Goal: Task Accomplishment & Management: Complete application form

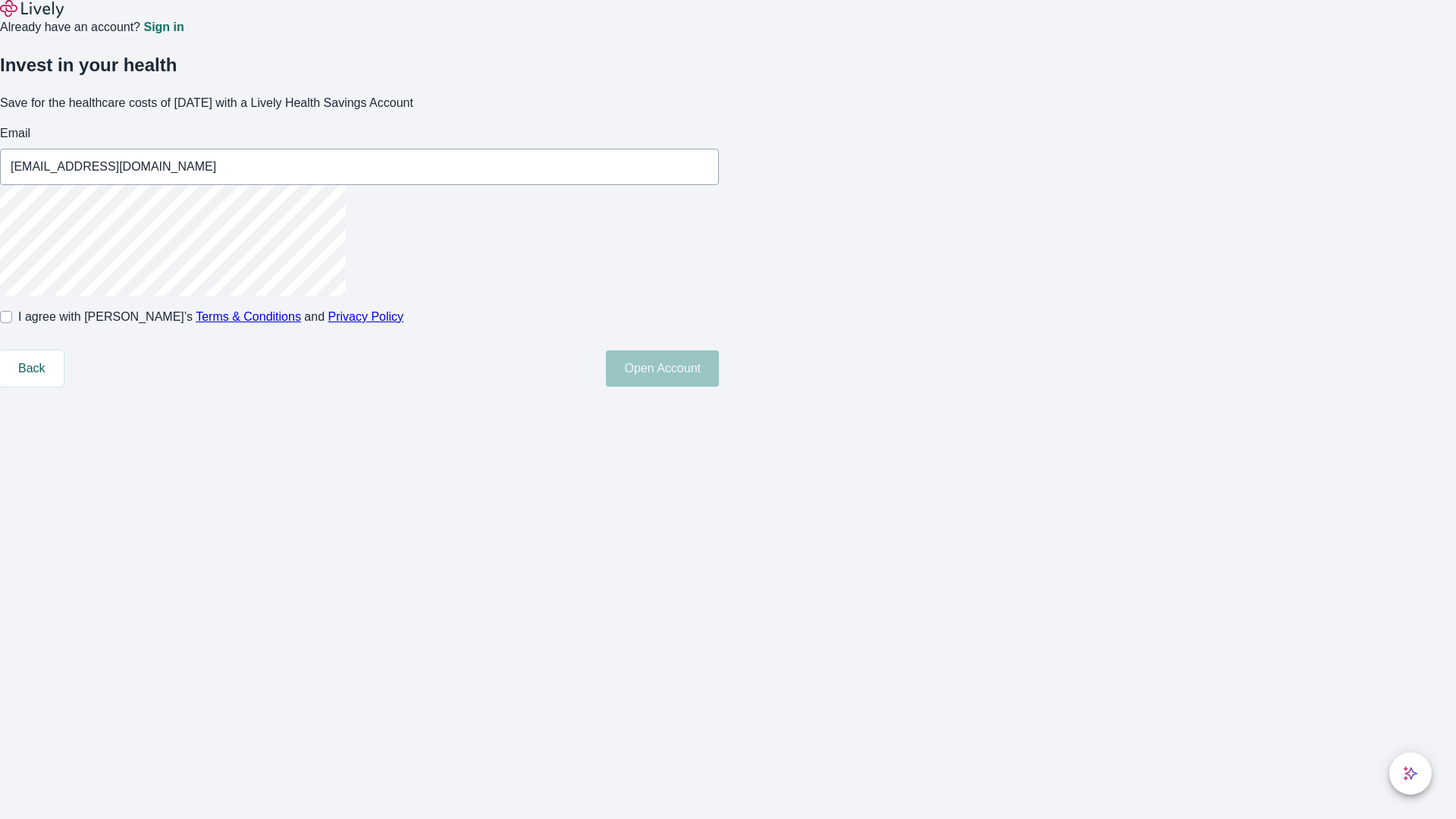
click at [12, 323] on input "I agree with Lively’s Terms & Conditions and Privacy Policy" at bounding box center [6, 317] width 12 height 12
checkbox input "true"
click at [719, 386] on button "Open Account" at bounding box center [662, 368] width 113 height 36
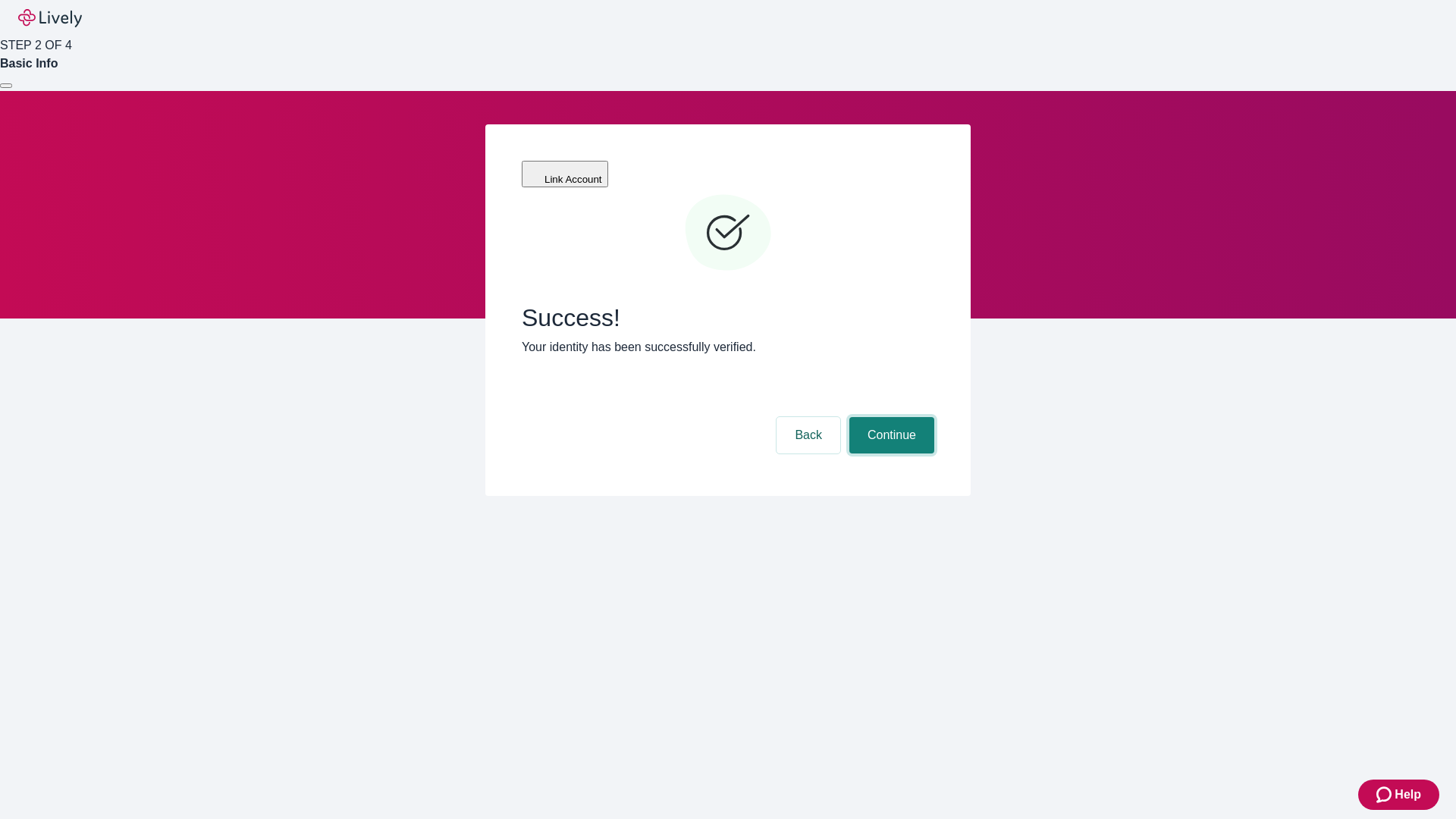
click at [889, 417] on button "Continue" at bounding box center [892, 435] width 85 height 36
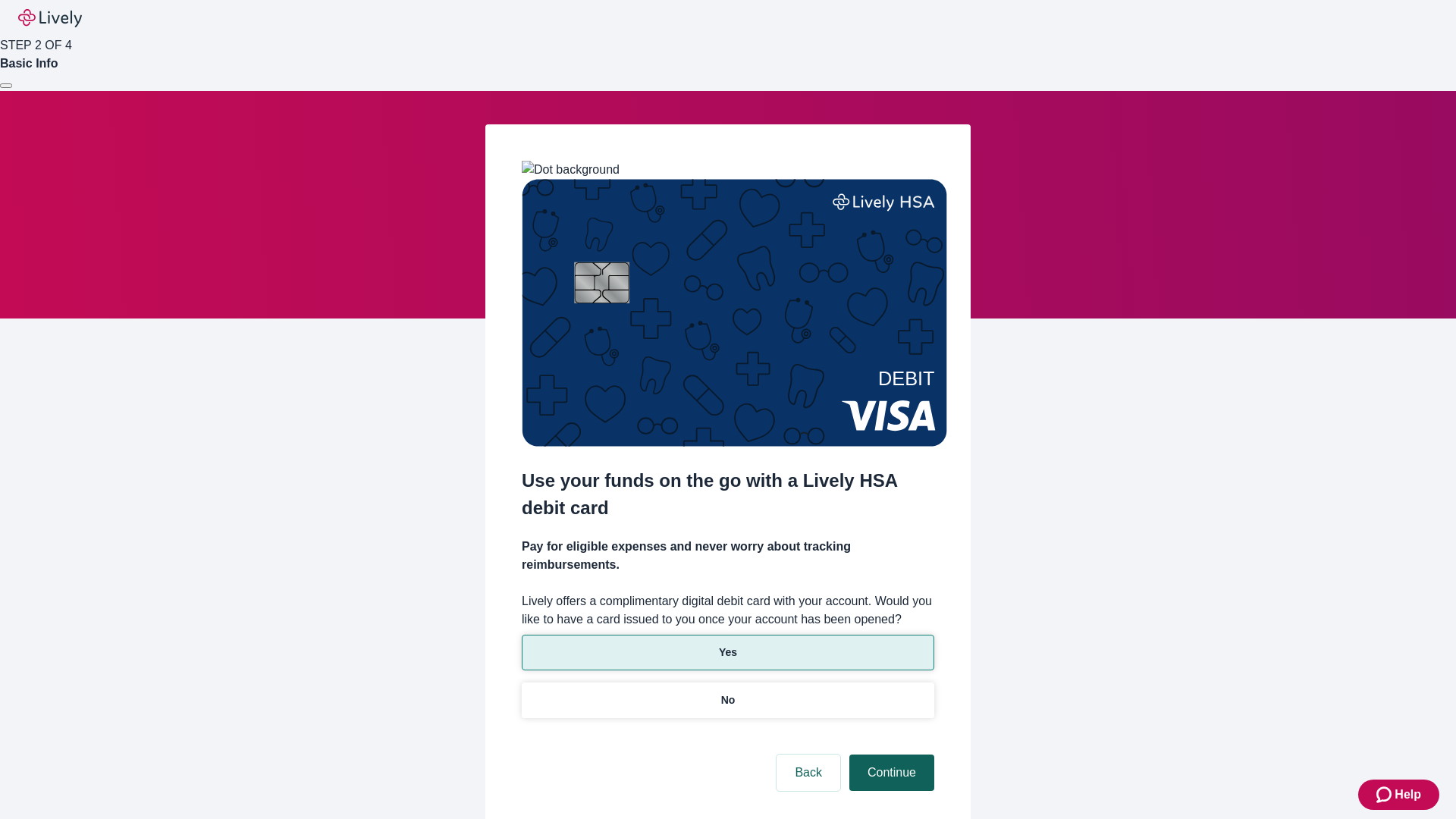
click at [727, 644] on p "Yes" at bounding box center [728, 652] width 18 height 16
click at [889, 755] on button "Continue" at bounding box center [892, 773] width 85 height 36
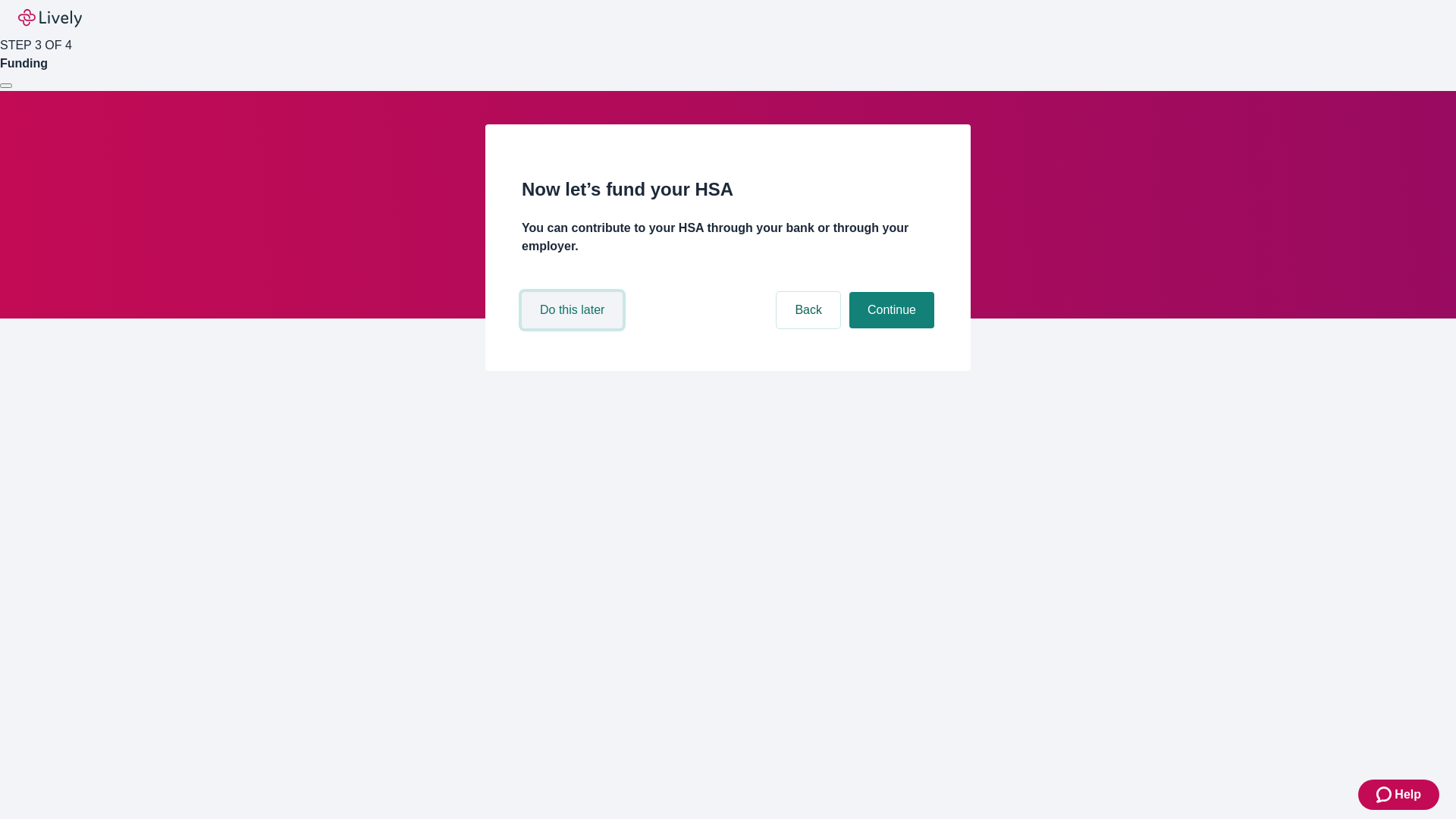
click at [574, 328] on button "Do this later" at bounding box center [572, 310] width 101 height 36
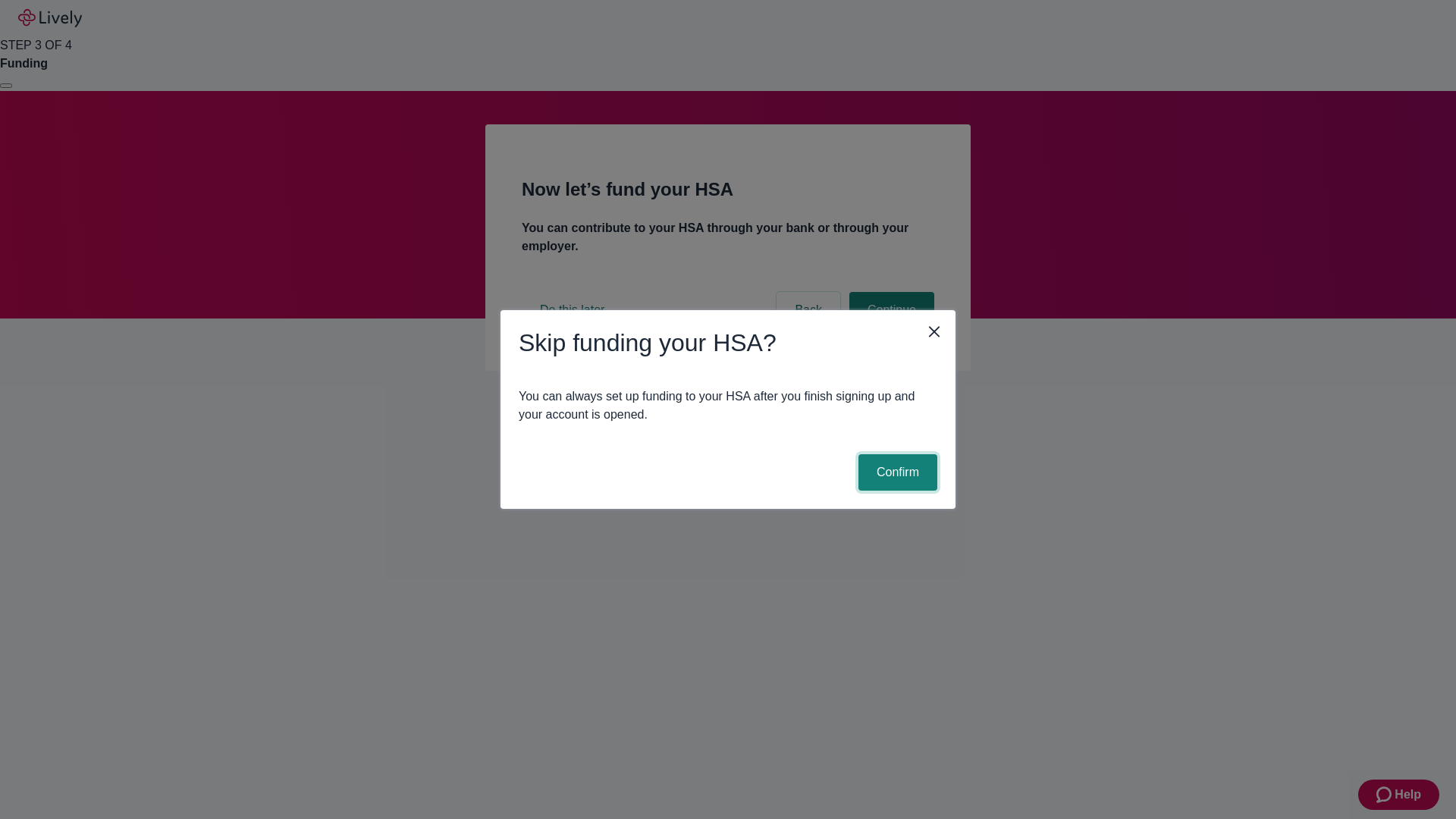
click at [895, 472] on button "Confirm" at bounding box center [898, 472] width 79 height 36
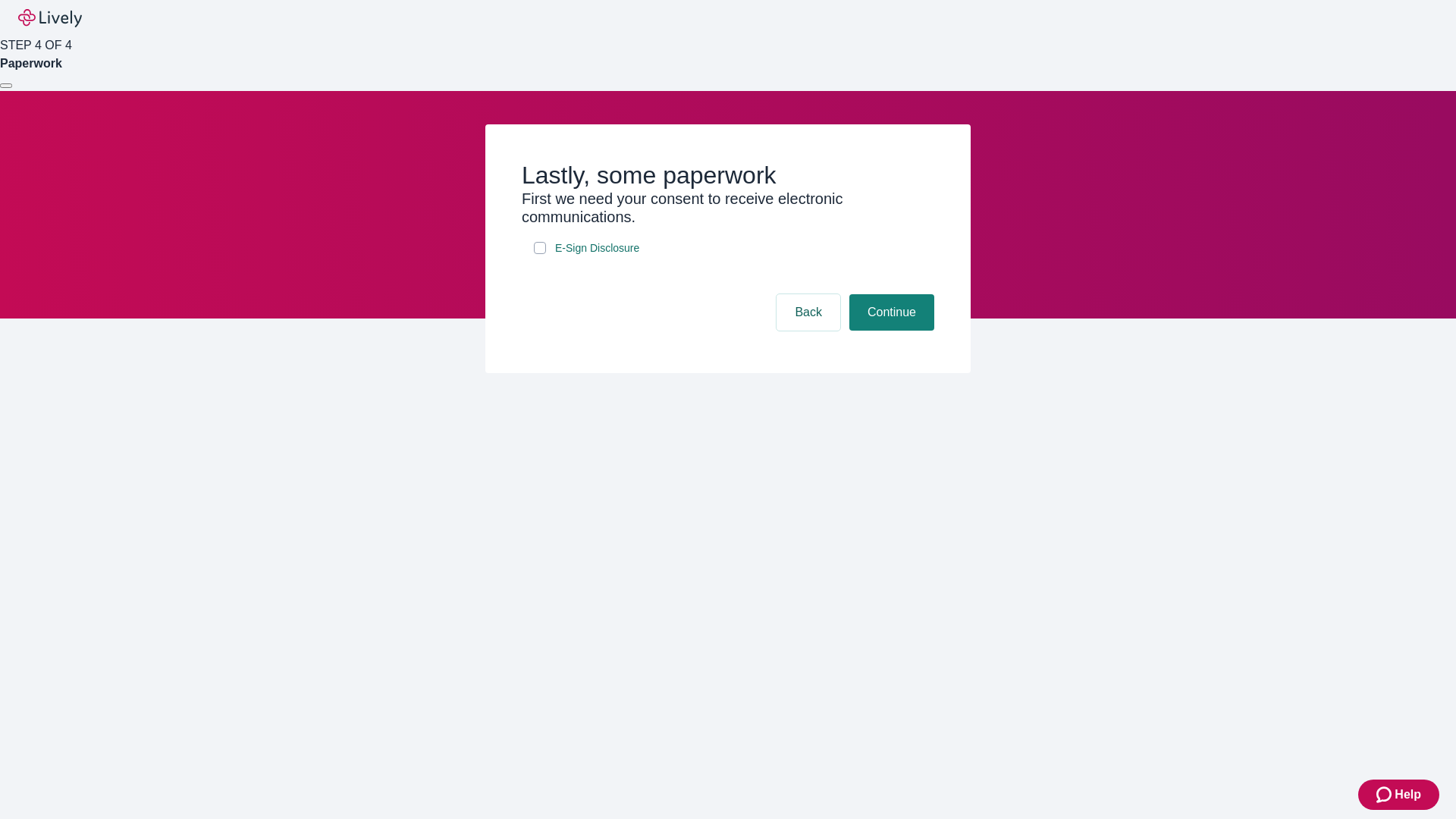
click at [540, 254] on input "E-Sign Disclosure" at bounding box center [540, 248] width 12 height 12
checkbox input "true"
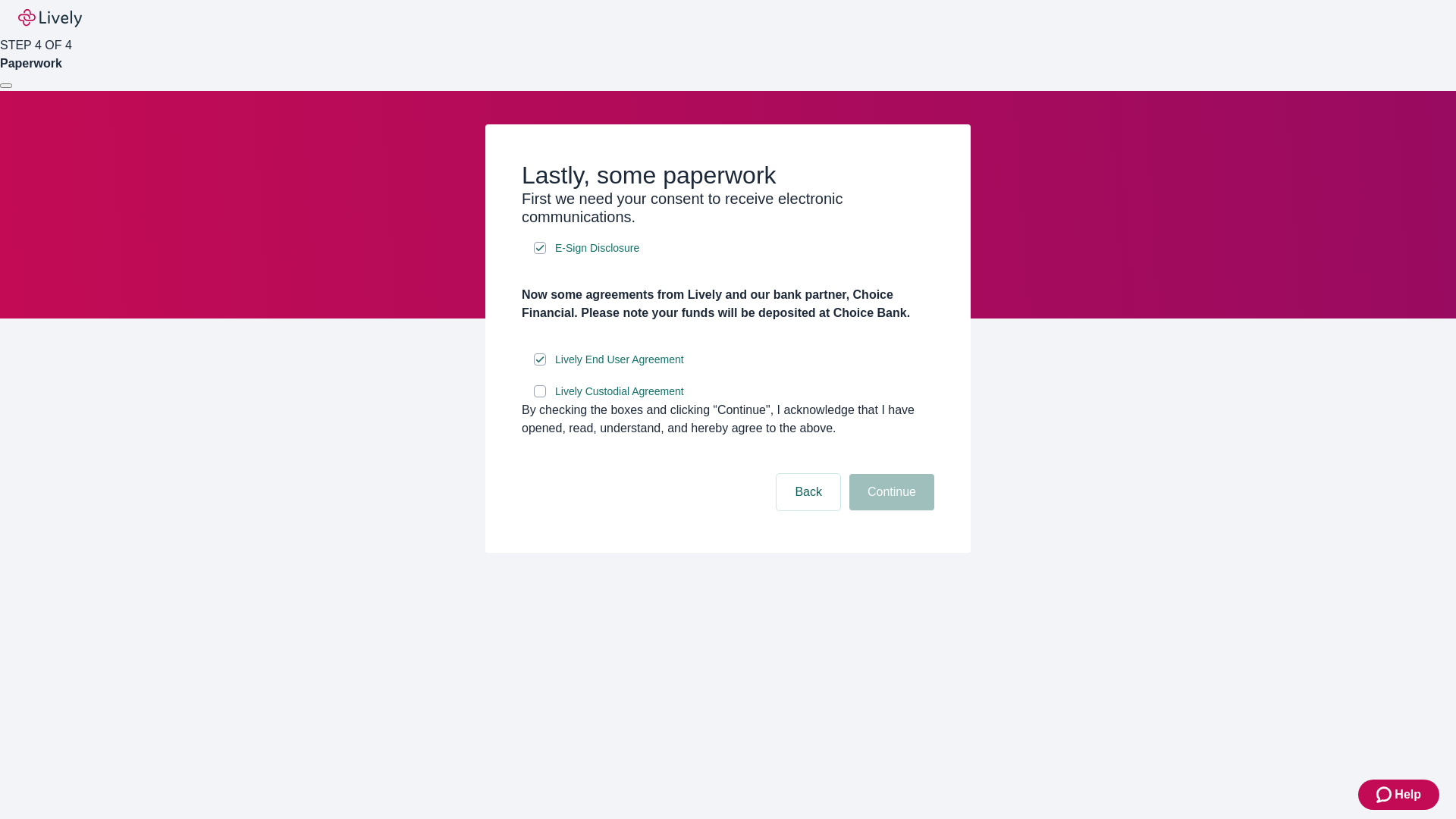
click at [540, 398] on input "Lively Custodial Agreement" at bounding box center [540, 392] width 12 height 12
checkbox input "true"
click at [889, 511] on button "Continue" at bounding box center [892, 492] width 85 height 36
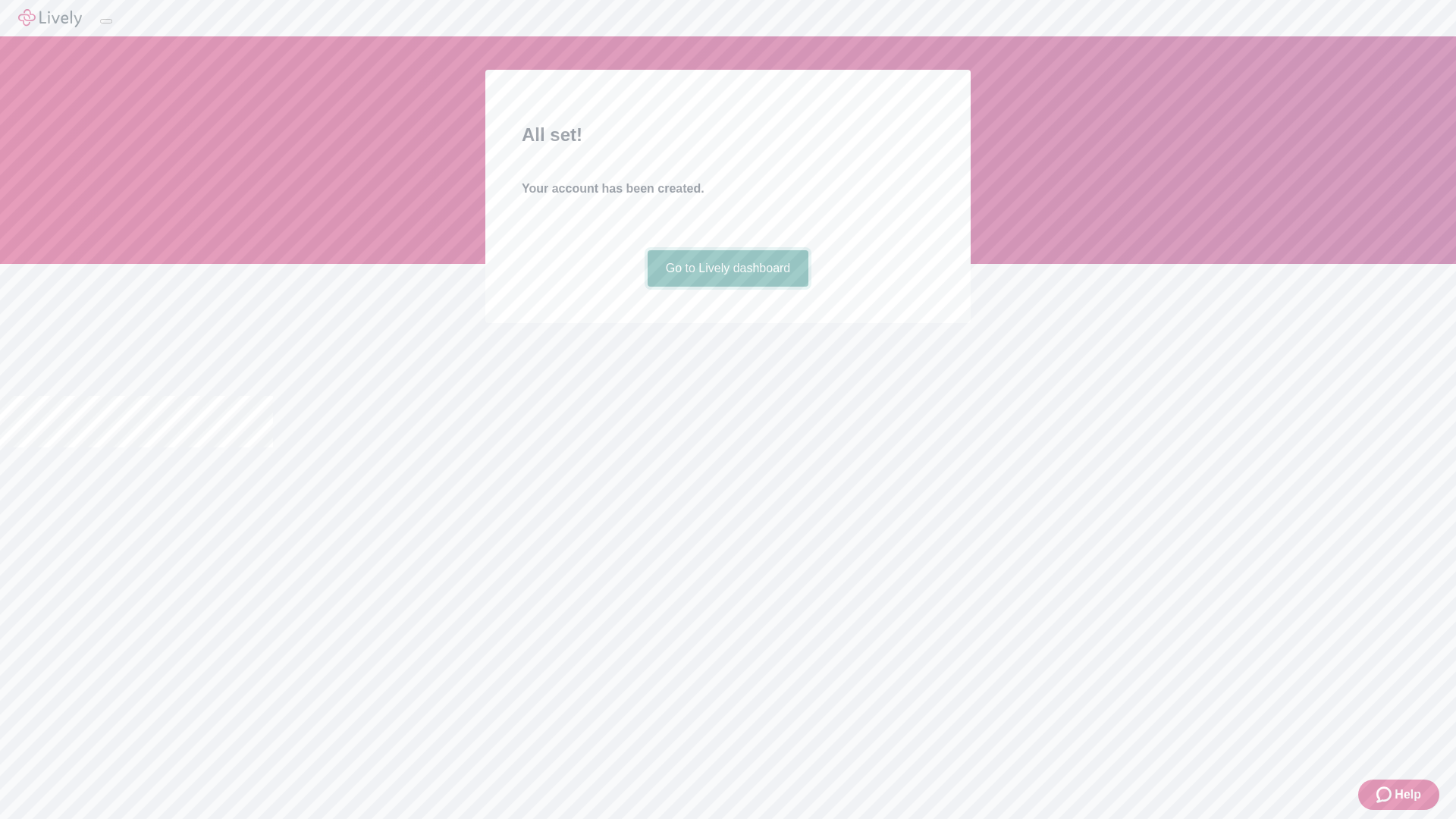
click at [727, 287] on link "Go to Lively dashboard" at bounding box center [728, 268] width 161 height 36
